Goal: Task Accomplishment & Management: Use online tool/utility

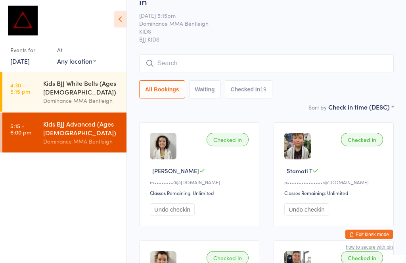
click at [254, 55] on input "search" at bounding box center [266, 64] width 254 height 18
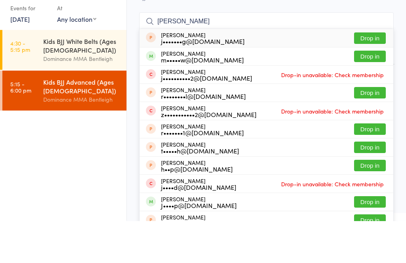
type input "[PERSON_NAME]"
click at [374, 93] on button "Drop in" at bounding box center [370, 98] width 32 height 11
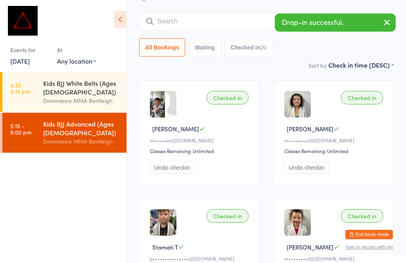
click at [218, 12] on input "search" at bounding box center [266, 21] width 254 height 18
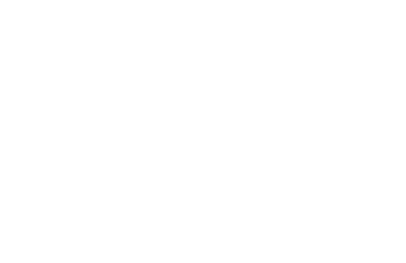
scroll to position [0, 0]
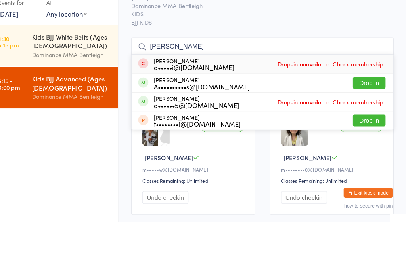
type input "[PERSON_NAME]"
click at [357, 122] on button "Drop in" at bounding box center [370, 127] width 32 height 11
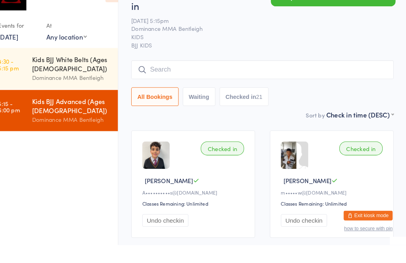
click at [224, 84] on input "search" at bounding box center [266, 93] width 254 height 18
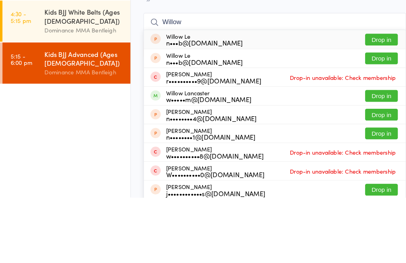
type input "Willow"
click at [370, 159] on button "Drop in" at bounding box center [370, 164] width 32 height 11
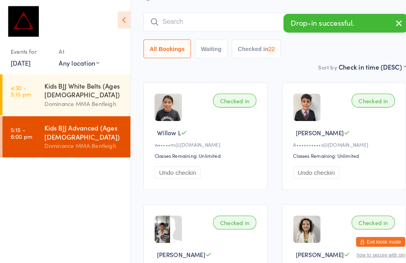
click at [183, 12] on input "search" at bounding box center [266, 21] width 254 height 18
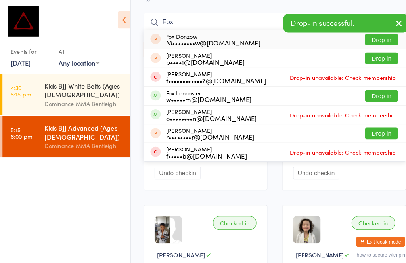
type input "Fox"
click at [369, 88] on button "Drop in" at bounding box center [370, 93] width 32 height 11
